Goal: Task Accomplishment & Management: Use online tool/utility

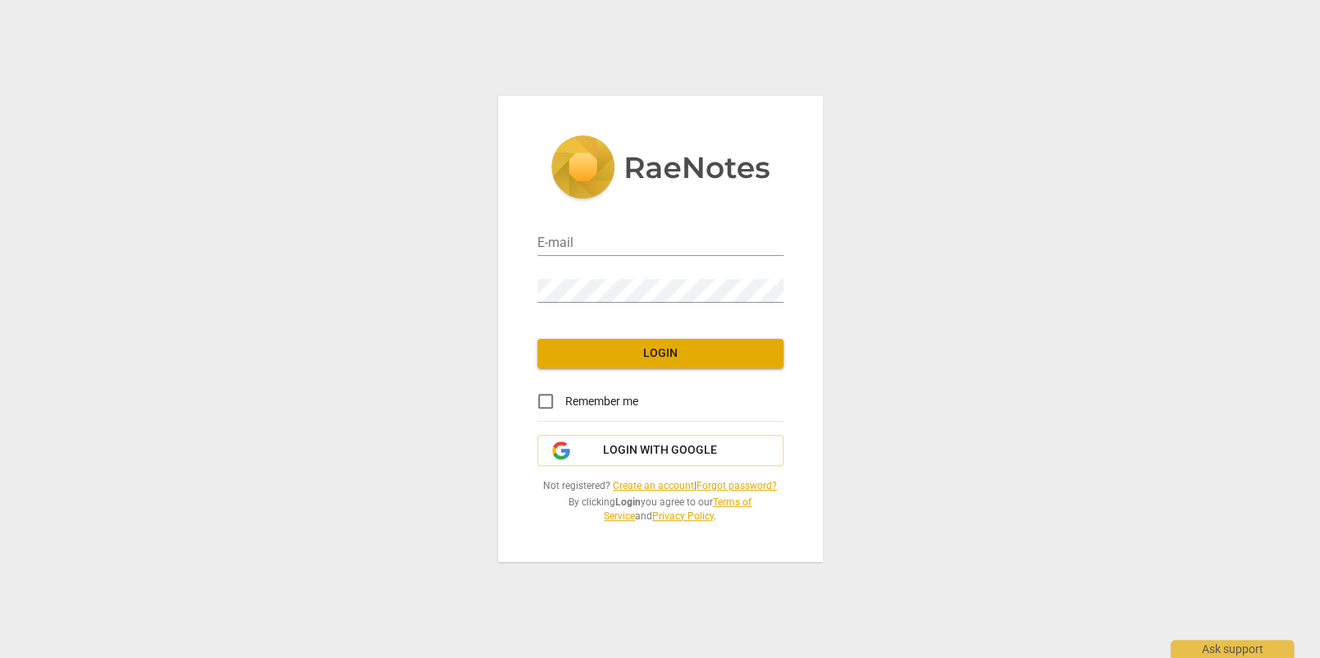
type input "[EMAIL_ADDRESS][DOMAIN_NAME]"
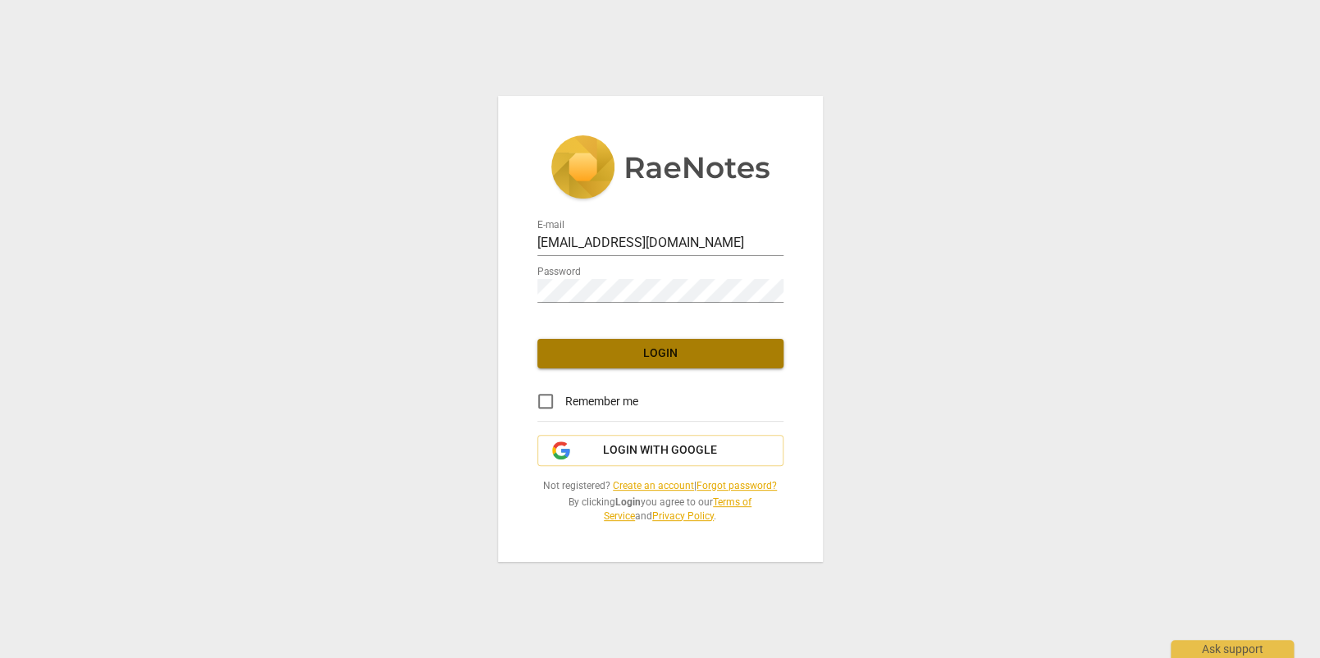
click at [761, 350] on span "Login" at bounding box center [660, 353] width 220 height 16
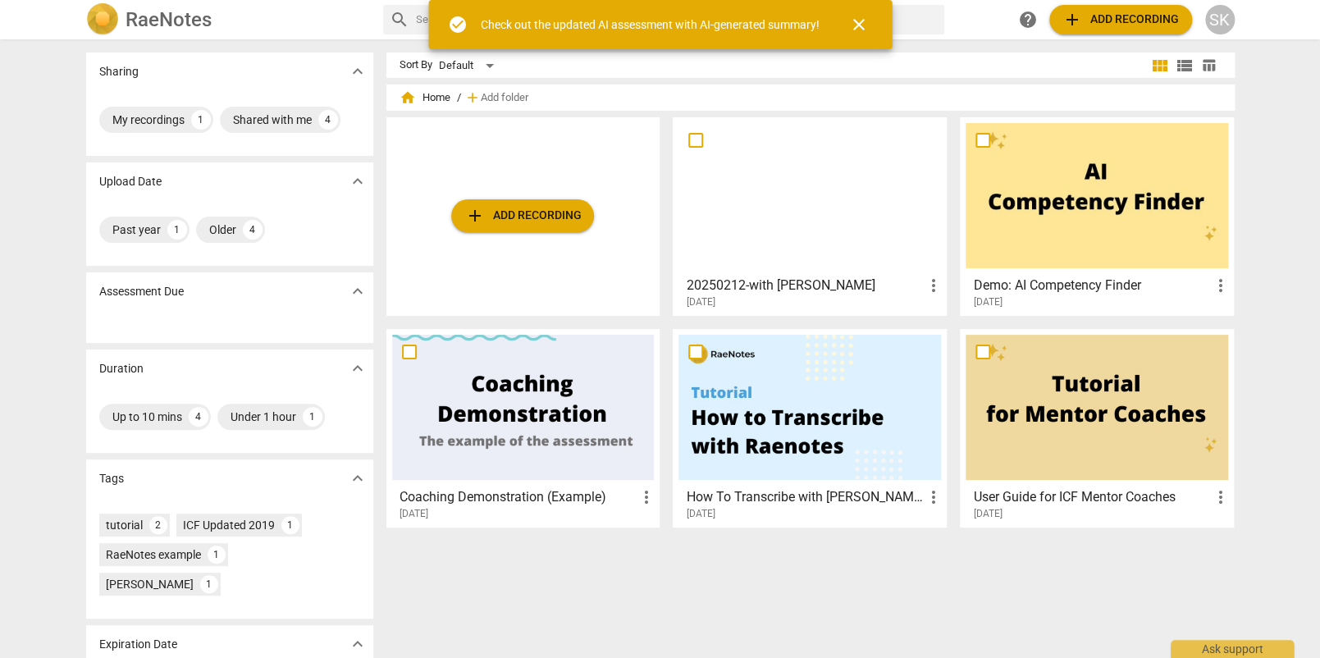
click at [696, 139] on input "checkbox" at bounding box center [695, 140] width 34 height 20
drag, startPoint x: 740, startPoint y: 212, endPoint x: 693, endPoint y: 142, distance: 84.6
click at [693, 142] on input "checkbox" at bounding box center [695, 140] width 34 height 20
checkbox input "false"
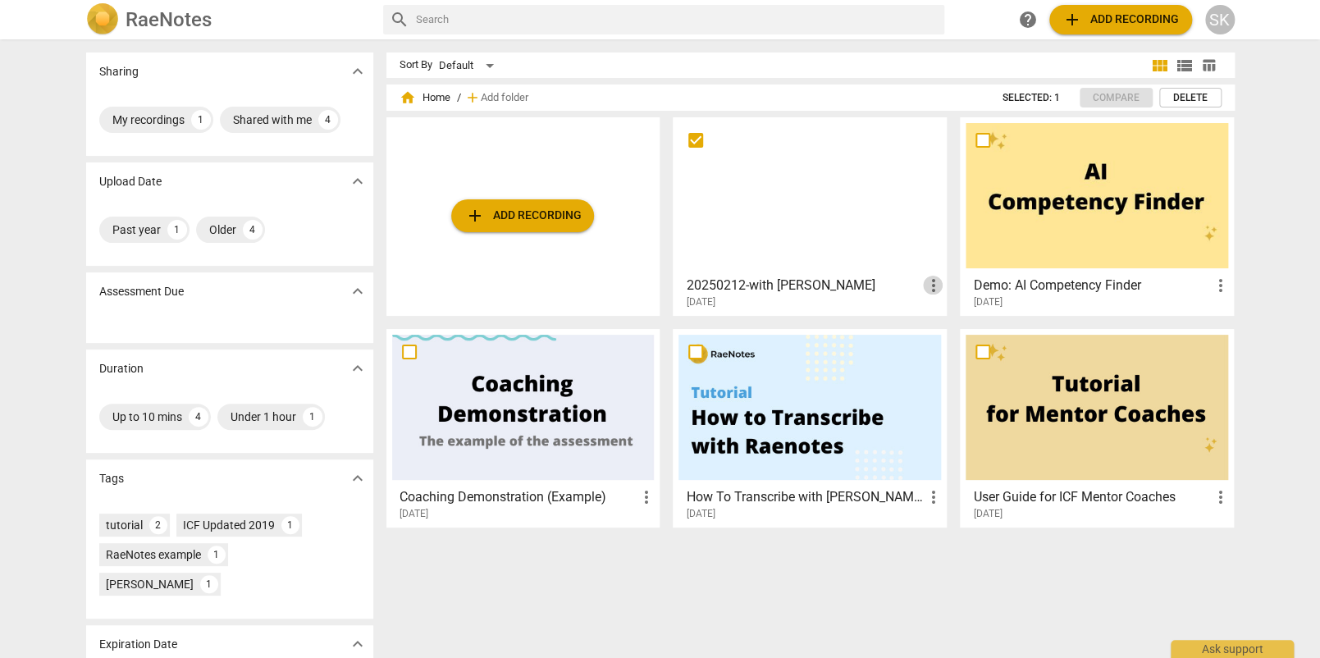
click at [923, 287] on span "more_vert" at bounding box center [933, 286] width 20 height 20
click at [944, 323] on li "Delete" at bounding box center [951, 323] width 62 height 39
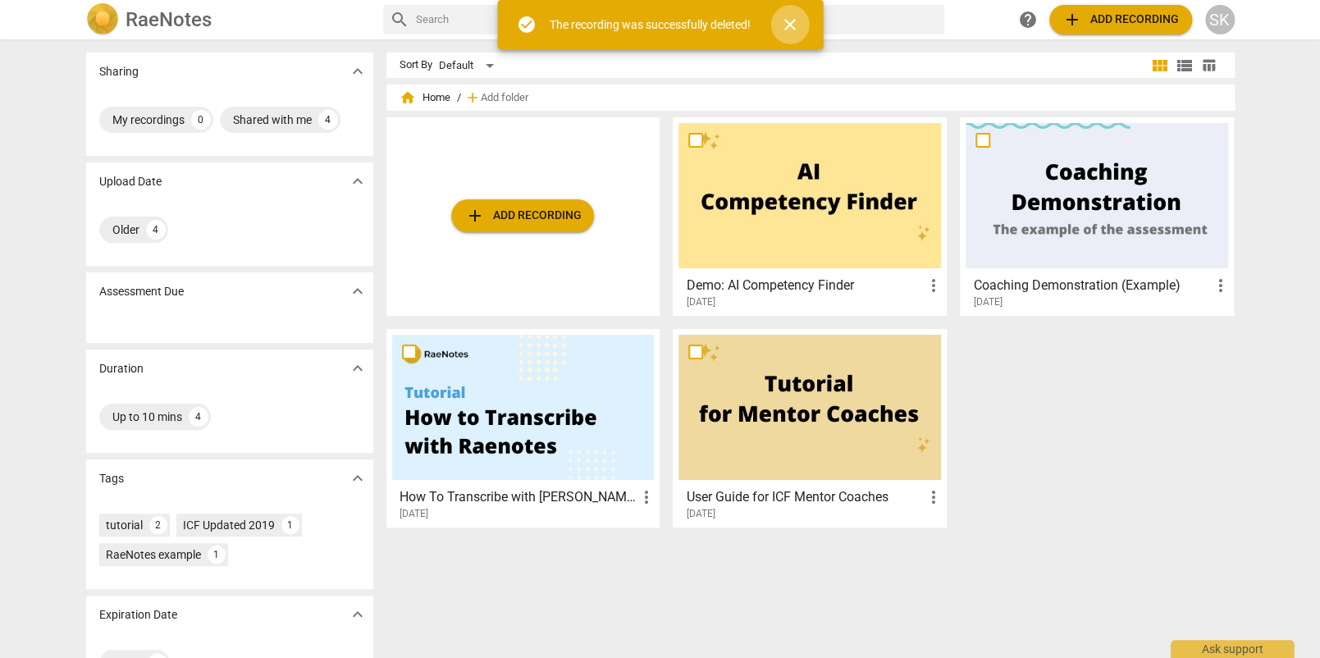
click at [796, 16] on span "close" at bounding box center [790, 25] width 20 height 20
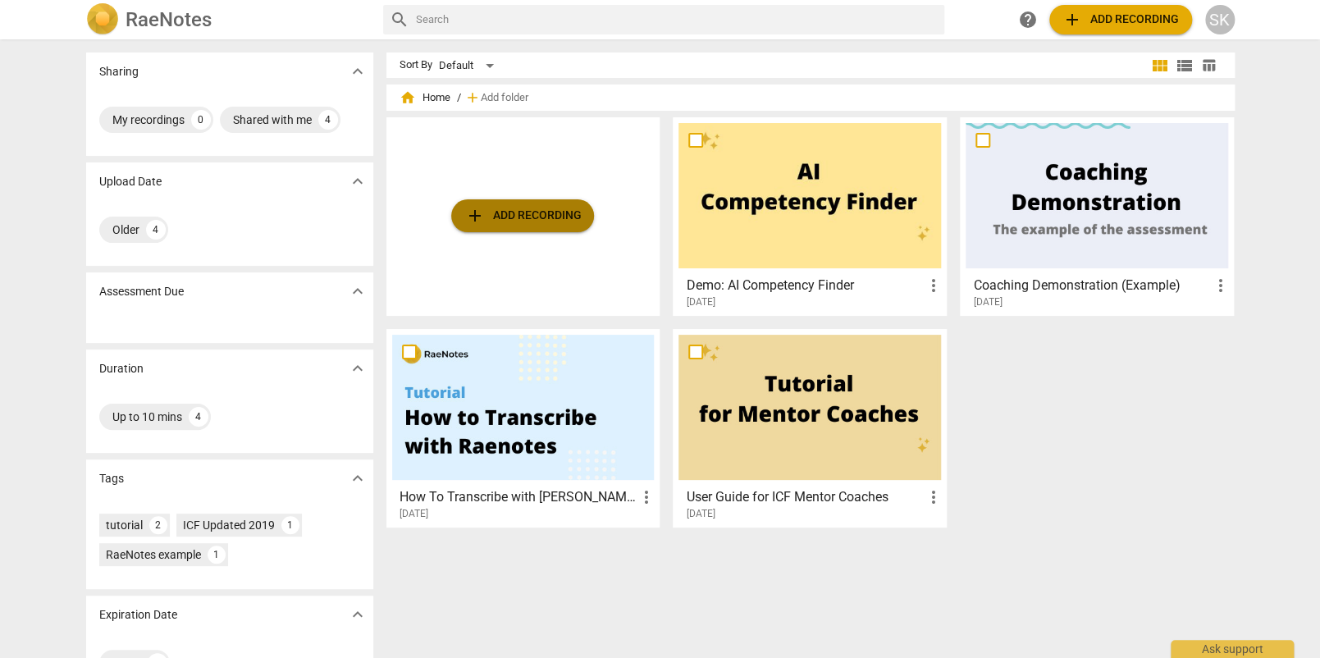
click at [497, 221] on span "add Add recording" at bounding box center [522, 216] width 116 height 20
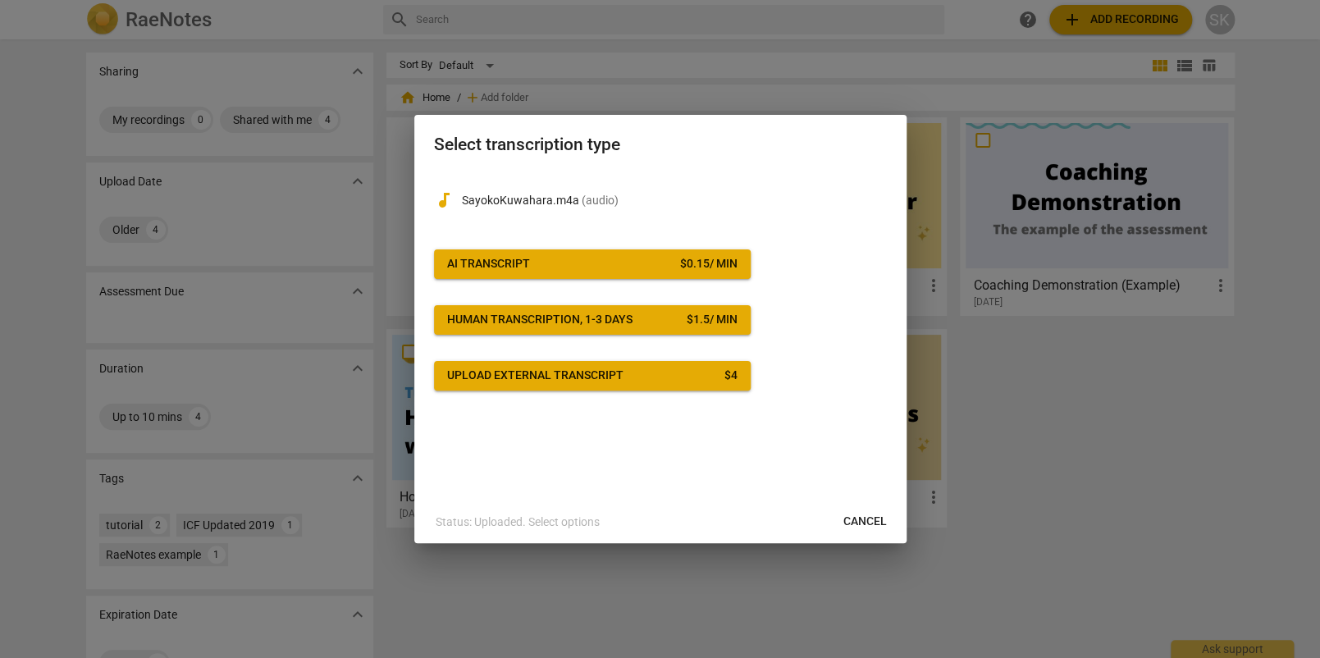
click at [568, 250] on button "AI Transcript $ 0.15 / min" at bounding box center [592, 264] width 317 height 30
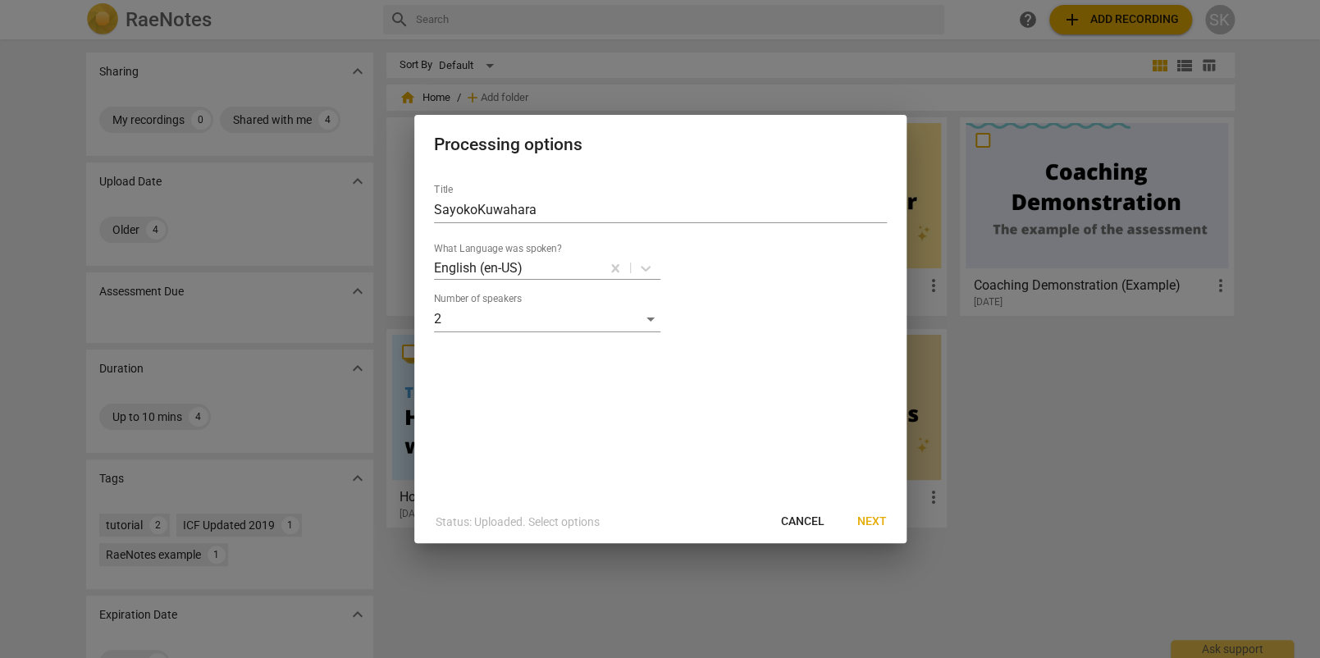
click at [871, 518] on span "Next" at bounding box center [872, 521] width 30 height 16
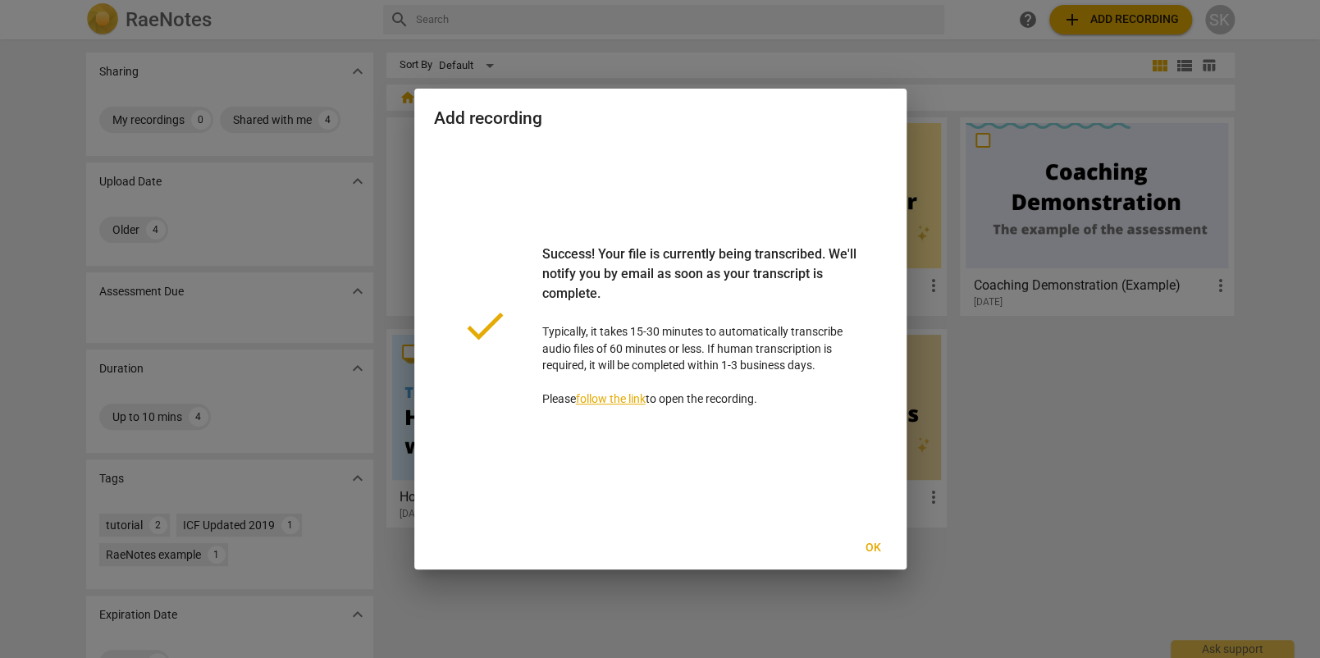
click at [871, 554] on span "Ok" at bounding box center [873, 548] width 26 height 16
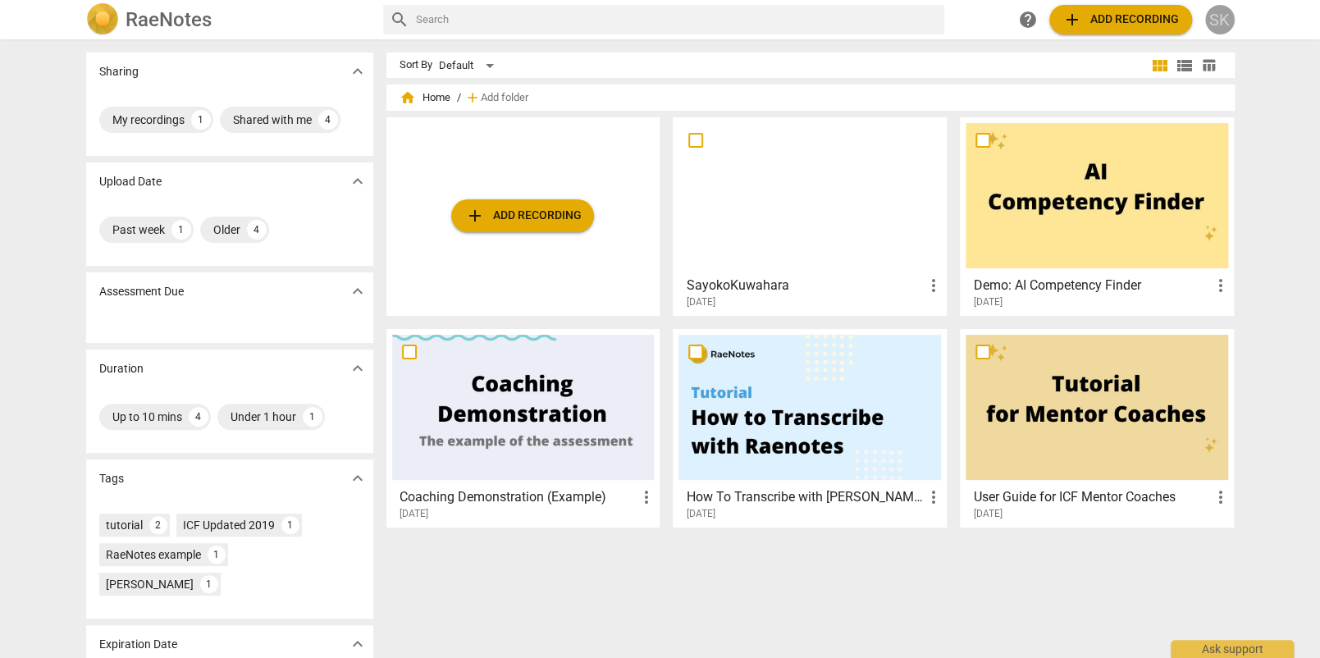
click at [1208, 14] on div "SK" at bounding box center [1220, 20] width 30 height 30
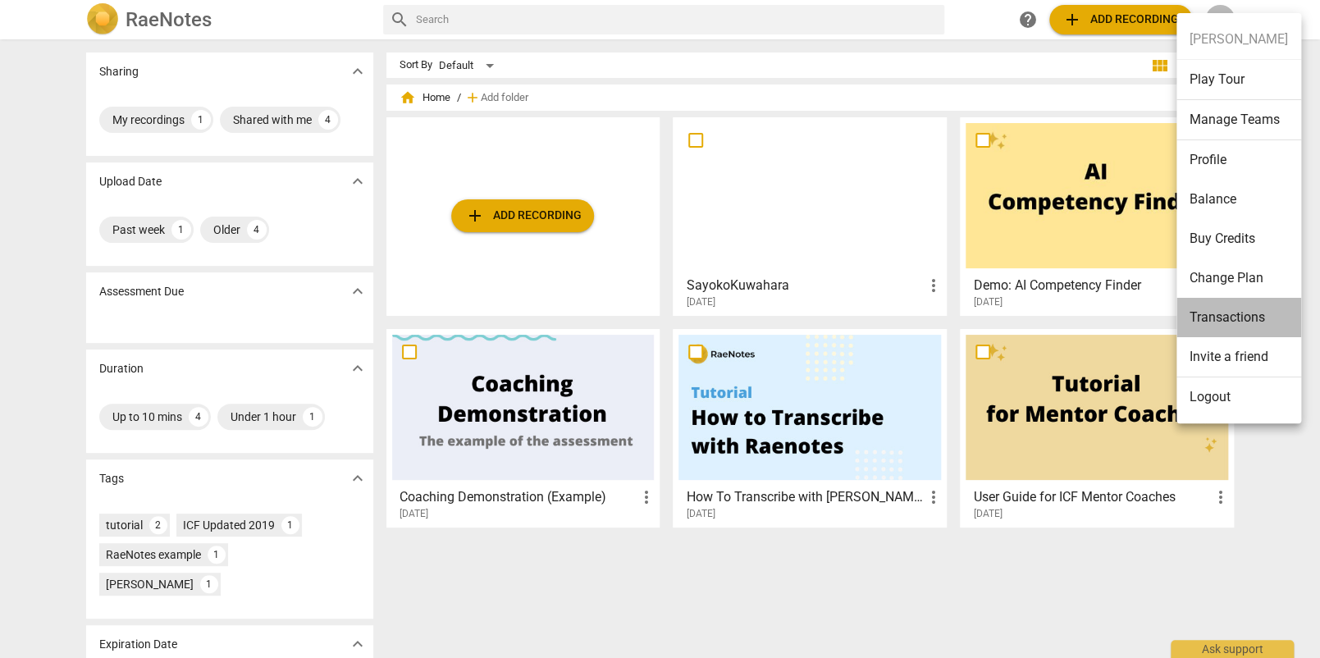
click at [1227, 324] on li "Transactions" at bounding box center [1238, 317] width 125 height 39
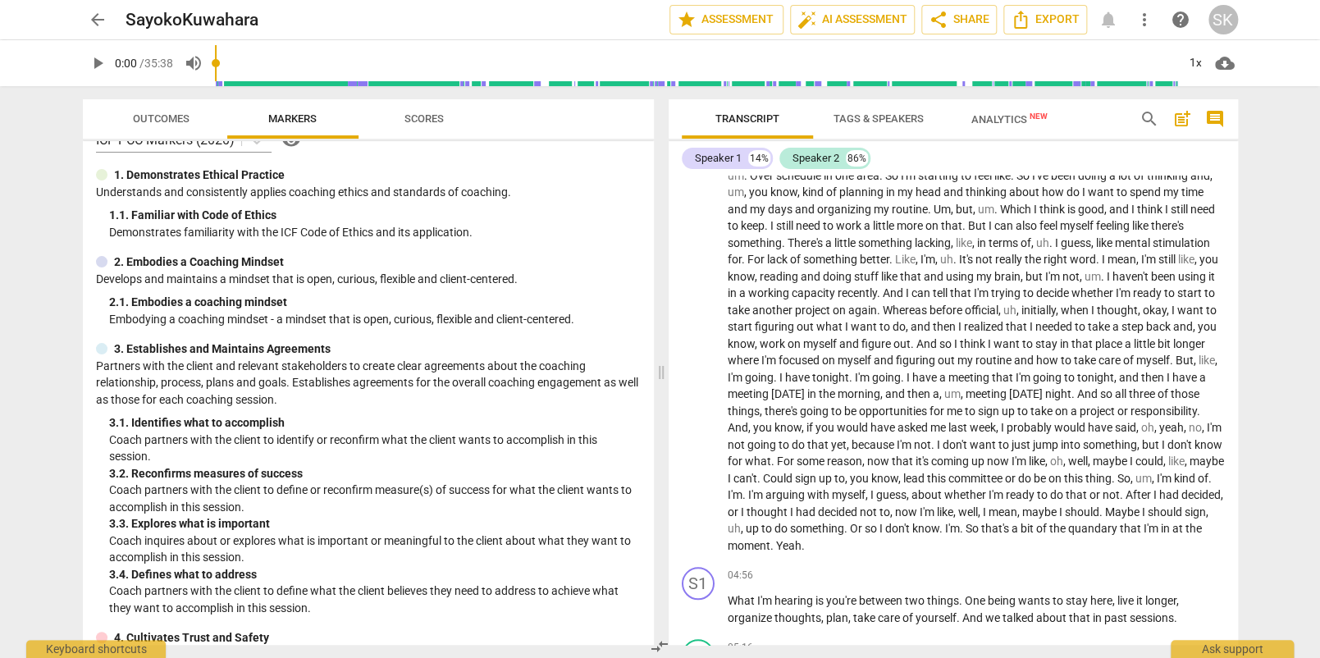
scroll to position [464, 0]
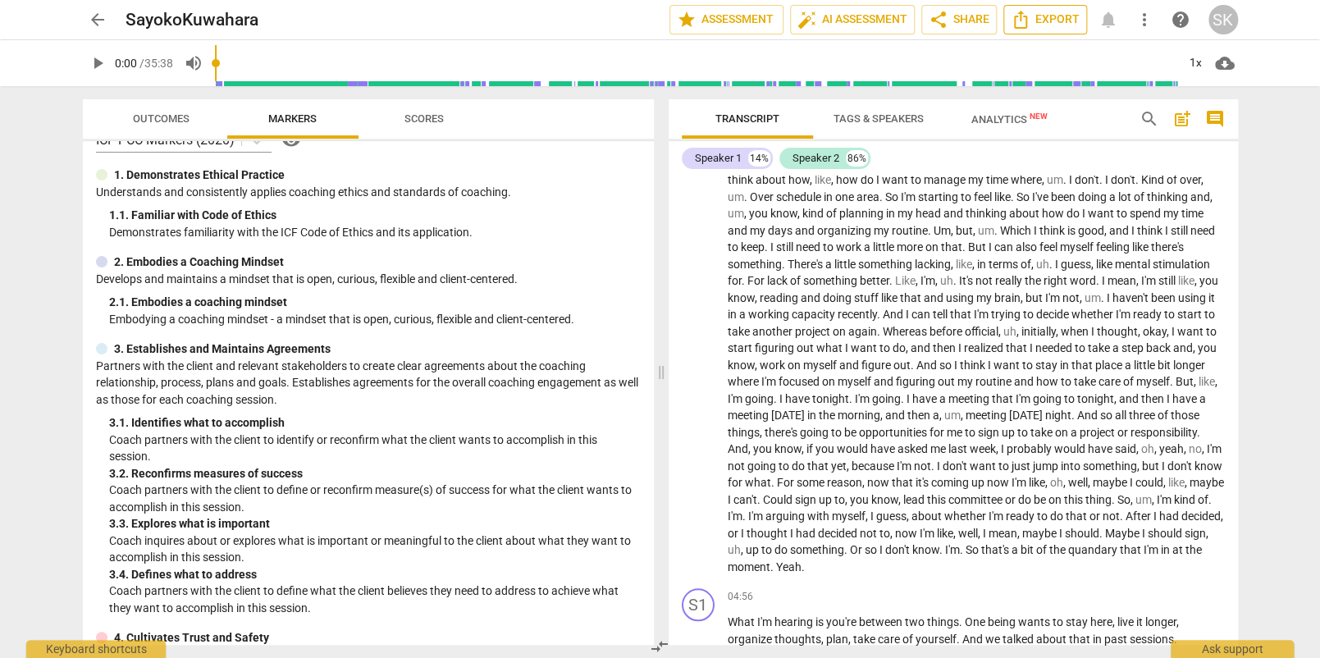
click at [1038, 18] on span "Export" at bounding box center [1044, 20] width 69 height 20
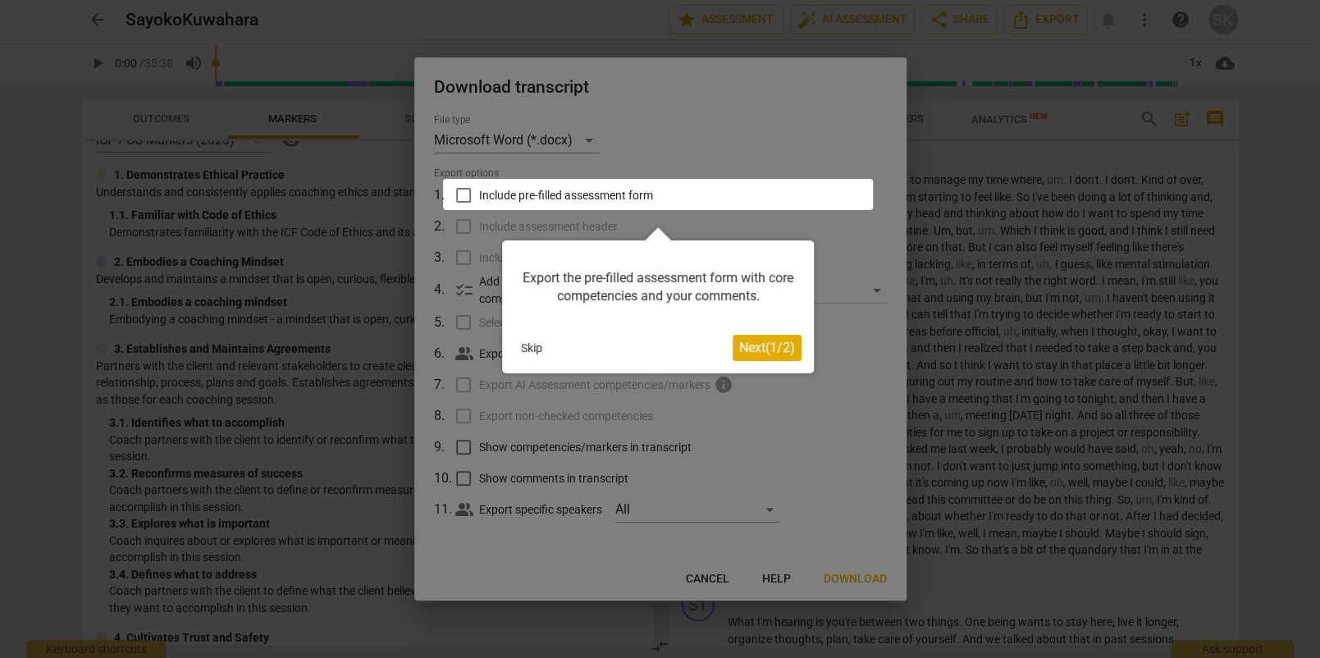
click at [527, 349] on button "Skip" at bounding box center [531, 347] width 34 height 25
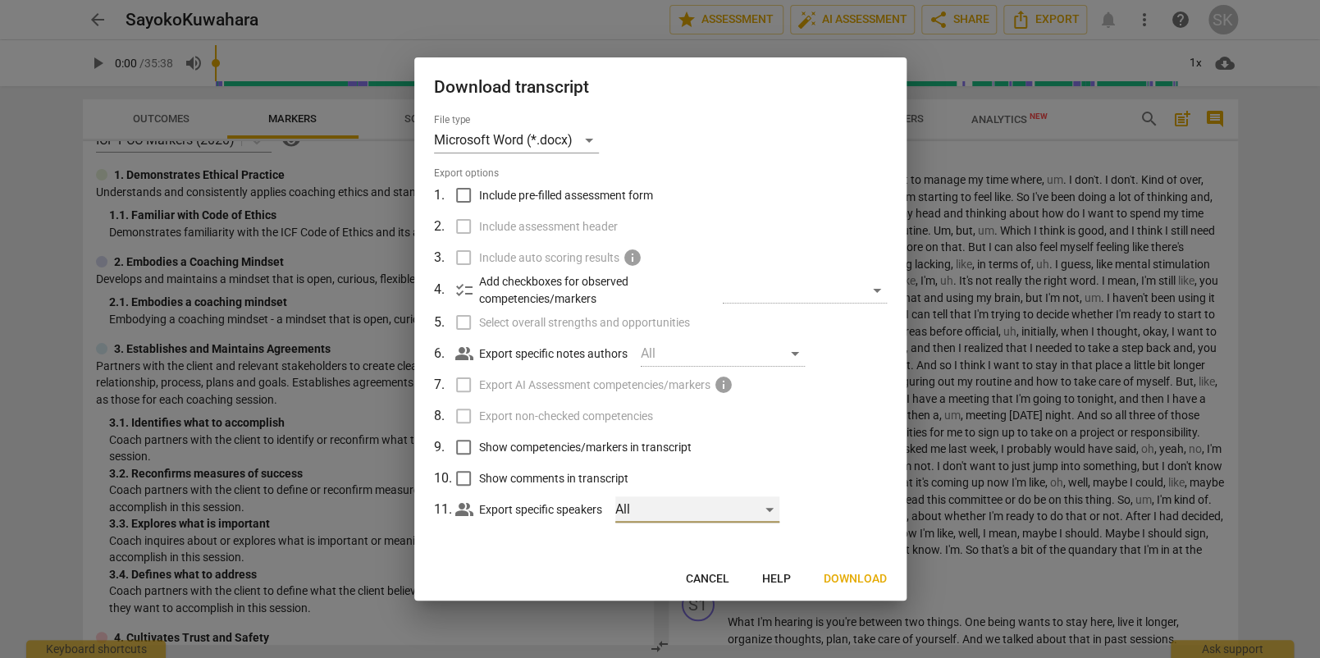
click at [771, 514] on div "All" at bounding box center [697, 509] width 164 height 26
click at [810, 440] on div at bounding box center [660, 329] width 1320 height 658
click at [837, 578] on span "Download" at bounding box center [854, 579] width 63 height 16
